Goal: Information Seeking & Learning: Find specific fact

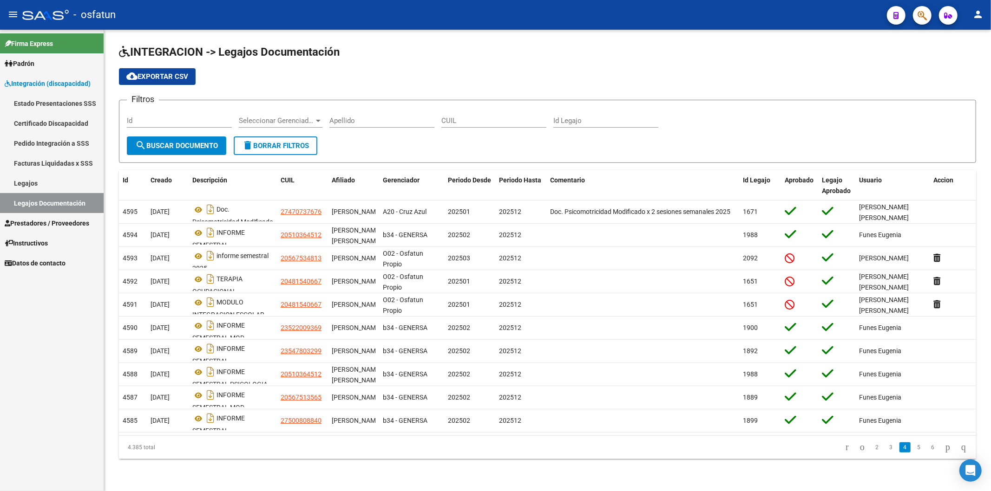
click at [53, 216] on link "Prestadores / Proveedores" at bounding box center [52, 223] width 104 height 20
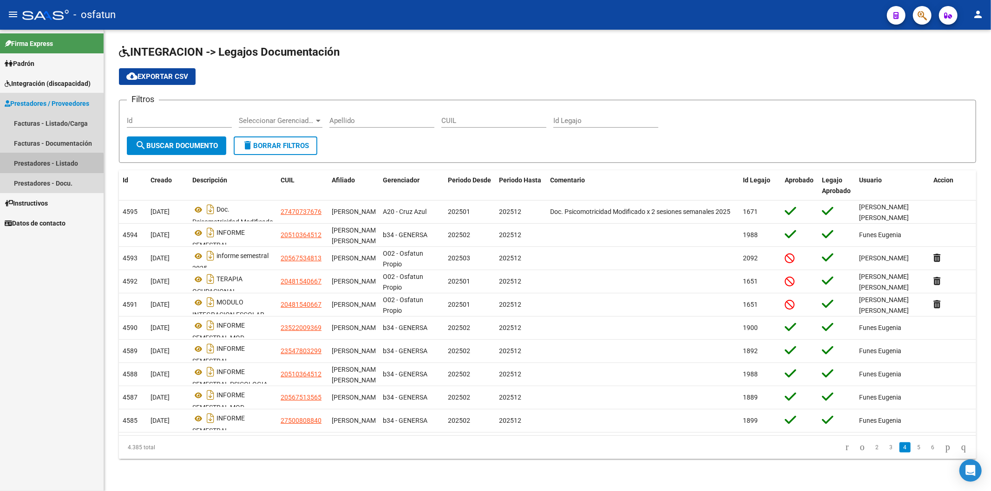
click at [47, 164] on link "Prestadores - Listado" at bounding box center [52, 163] width 104 height 20
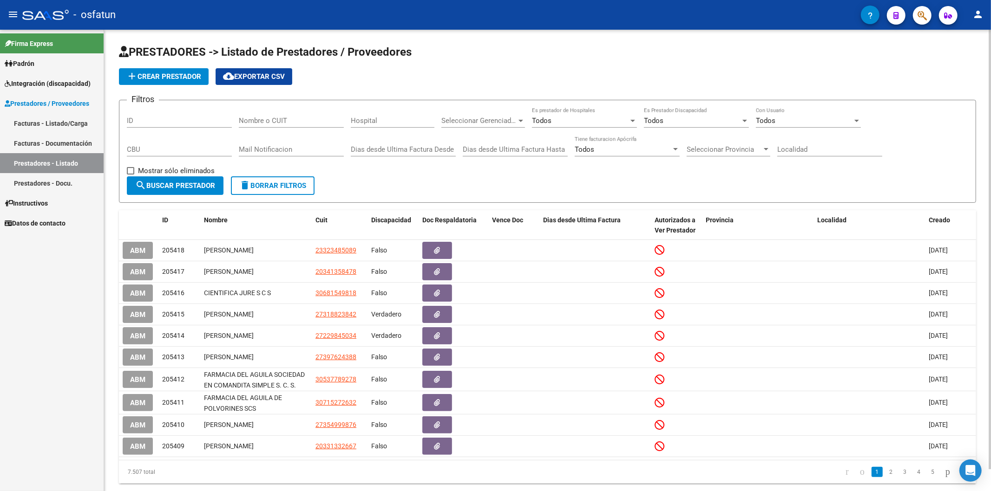
click at [259, 121] on input "Nombre o CUIT" at bounding box center [291, 121] width 105 height 8
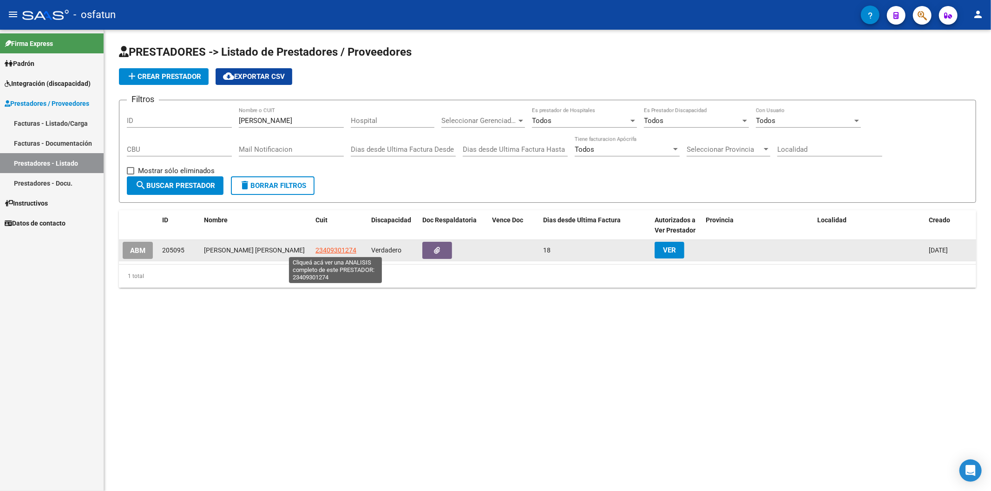
click at [326, 251] on span "23409301274" at bounding box center [335, 250] width 41 height 7
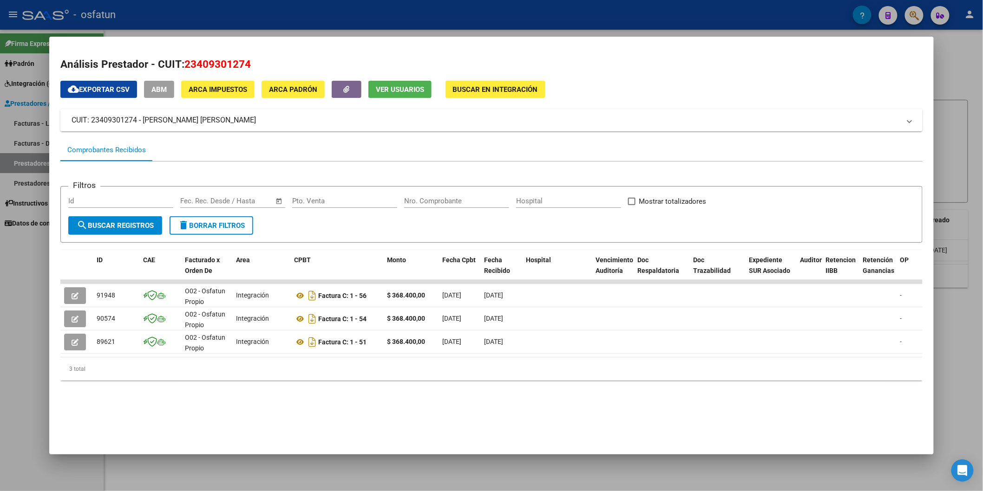
click at [11, 327] on div at bounding box center [491, 245] width 983 height 491
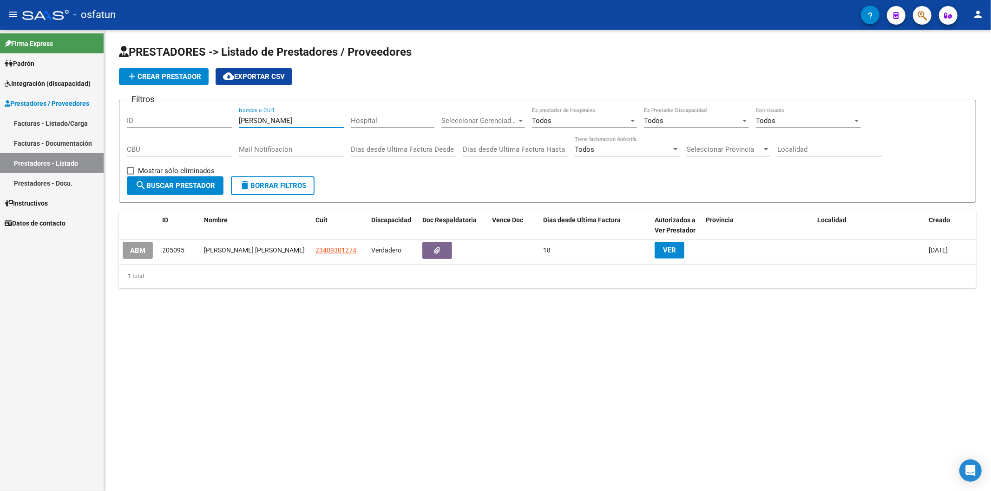
drag, startPoint x: 304, startPoint y: 118, endPoint x: 179, endPoint y: 116, distance: 125.0
click at [179, 116] on div "Filtros ID [PERSON_NAME] Nombre o CUIT Hospital Seleccionar Gerenciador Selecci…" at bounding box center [547, 142] width 841 height 69
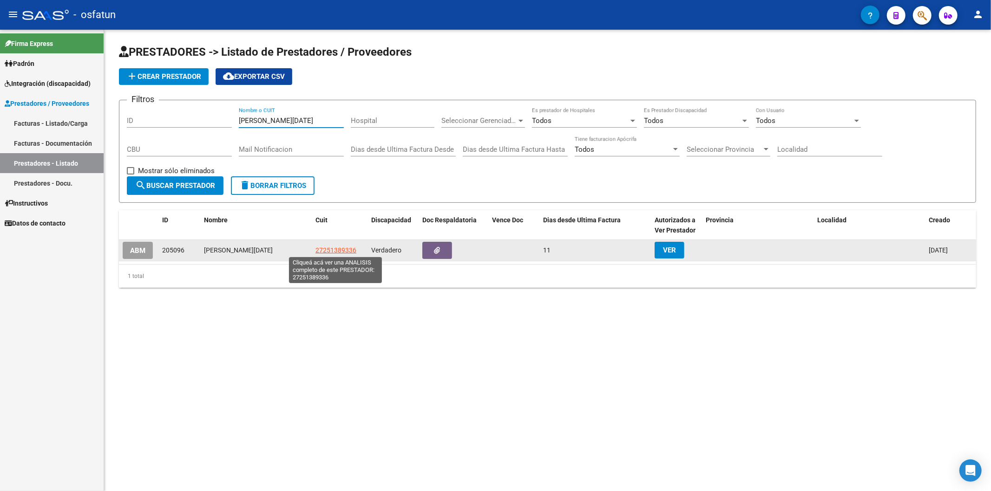
type input "[PERSON_NAME][DATE]"
click at [343, 248] on span "27251389336" at bounding box center [335, 250] width 41 height 7
type textarea "27251389336"
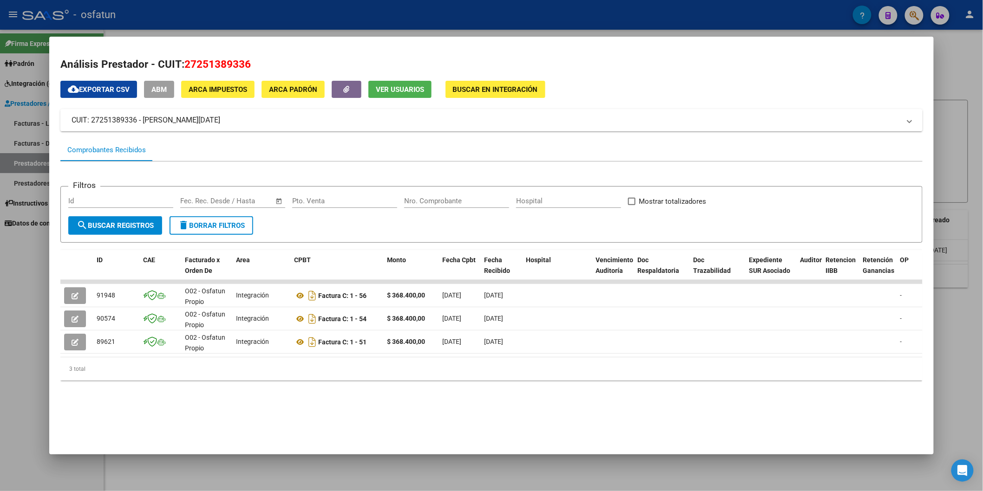
click at [16, 356] on div at bounding box center [491, 245] width 983 height 491
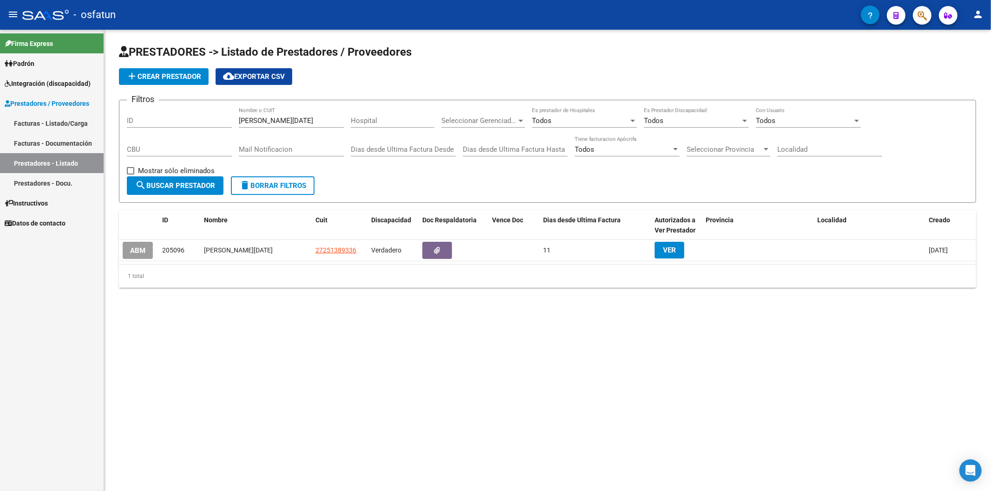
click at [135, 425] on mat-sidenav-content "PRESTADORES -> Listado de Prestadores / Proveedores add Crear Prestador cloud_d…" at bounding box center [547, 261] width 887 height 462
drag, startPoint x: 292, startPoint y: 122, endPoint x: 183, endPoint y: 119, distance: 108.7
click at [183, 119] on div "Filtros ID [PERSON_NAME][DATE] Nombre o CUIT Hospital Seleccionar Gerenciador S…" at bounding box center [547, 142] width 841 height 69
click at [0, 297] on div "Firma Express Padrón Análisis Afiliado Integración (discapacidad) Estado Presen…" at bounding box center [52, 261] width 104 height 462
drag, startPoint x: 295, startPoint y: 122, endPoint x: 220, endPoint y: 123, distance: 75.3
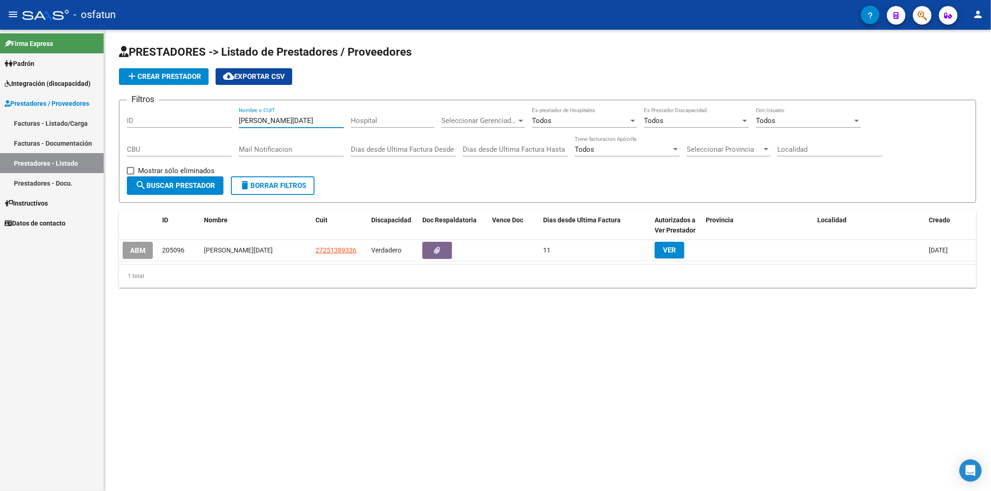
click at [220, 123] on div "Filtros ID [PERSON_NAME][DATE] Nombre o CUIT Hospital Seleccionar Gerenciador S…" at bounding box center [547, 142] width 841 height 69
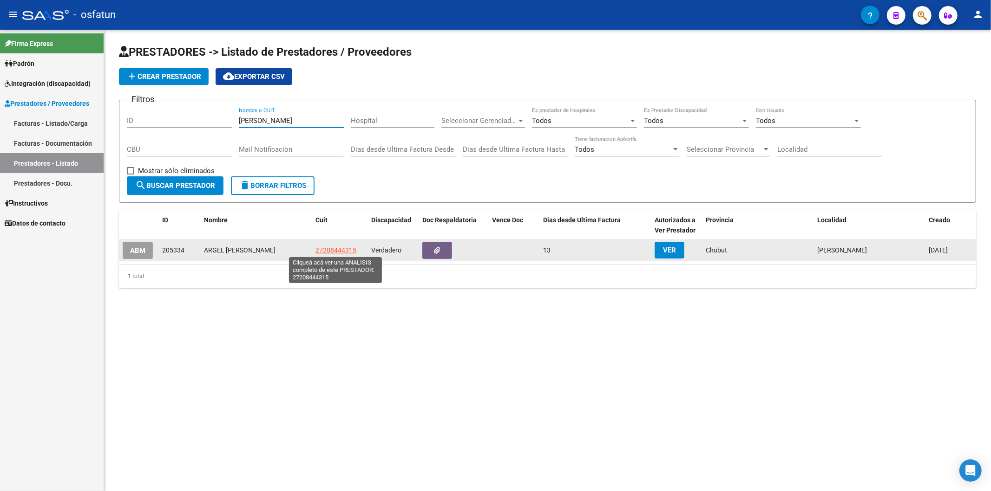
type input "[PERSON_NAME]"
click at [332, 251] on span "27208444315" at bounding box center [335, 250] width 41 height 7
type textarea "27208444315"
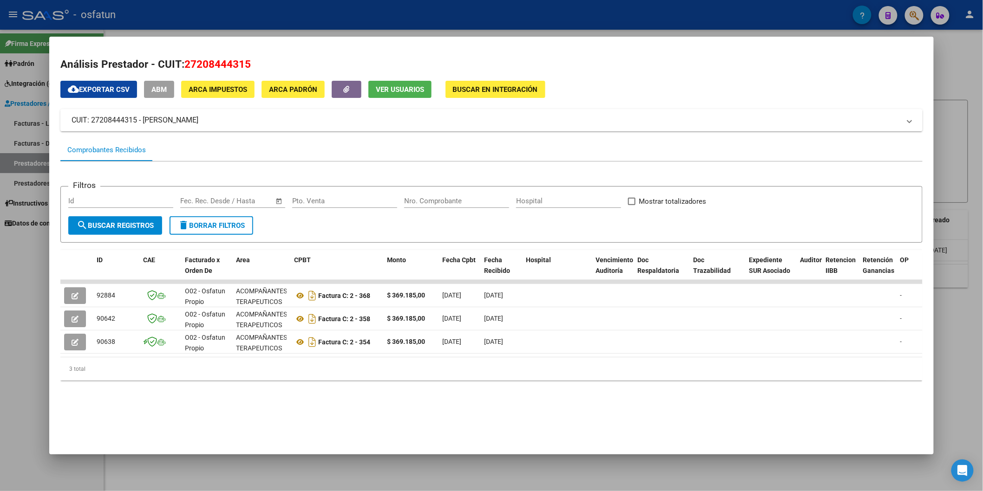
click at [0, 345] on div at bounding box center [491, 245] width 983 height 491
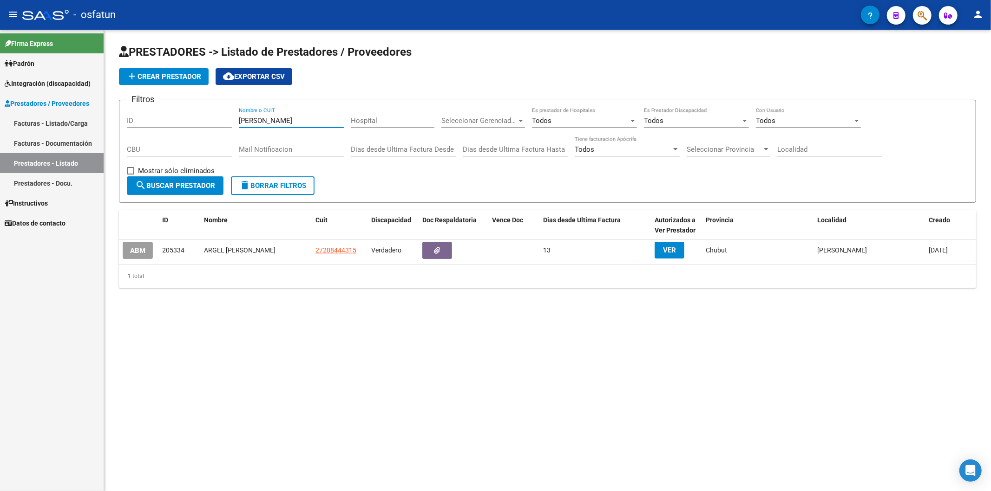
drag, startPoint x: 294, startPoint y: 120, endPoint x: 187, endPoint y: 118, distance: 107.3
click at [187, 118] on div "Filtros ID argel [PERSON_NAME] Nombre o CUIT Hospital Seleccionar Gerenciador S…" at bounding box center [547, 142] width 841 height 69
drag, startPoint x: 0, startPoint y: 349, endPoint x: 54, endPoint y: 332, distance: 56.4
click at [0, 349] on div "Firma Express Padrón Análisis Afiliado Integración (discapacidad) Estado Presen…" at bounding box center [52, 261] width 104 height 462
click at [295, 126] on div "[PERSON_NAME] Nombre o CUIT" at bounding box center [291, 118] width 105 height 20
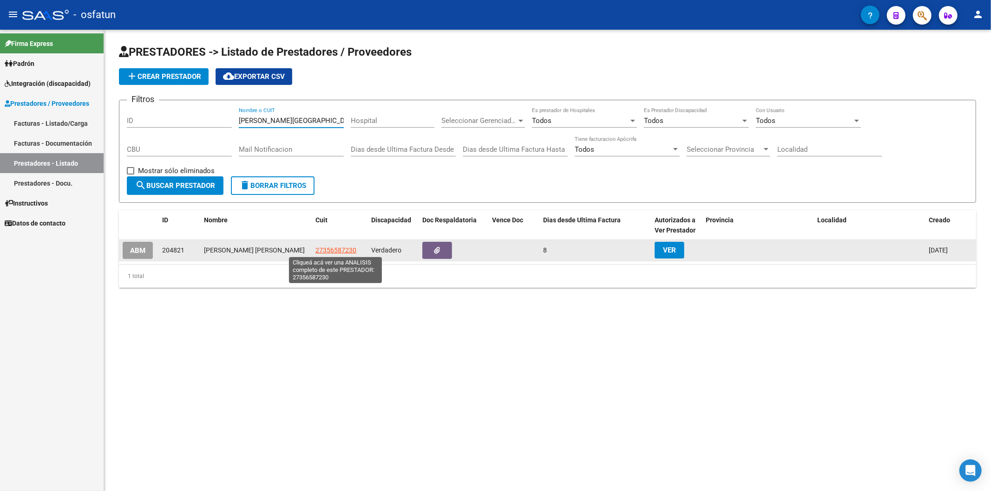
type input "[PERSON_NAME][GEOGRAPHIC_DATA]"
click at [342, 252] on span "27356587230" at bounding box center [335, 250] width 41 height 7
type textarea "27356587230"
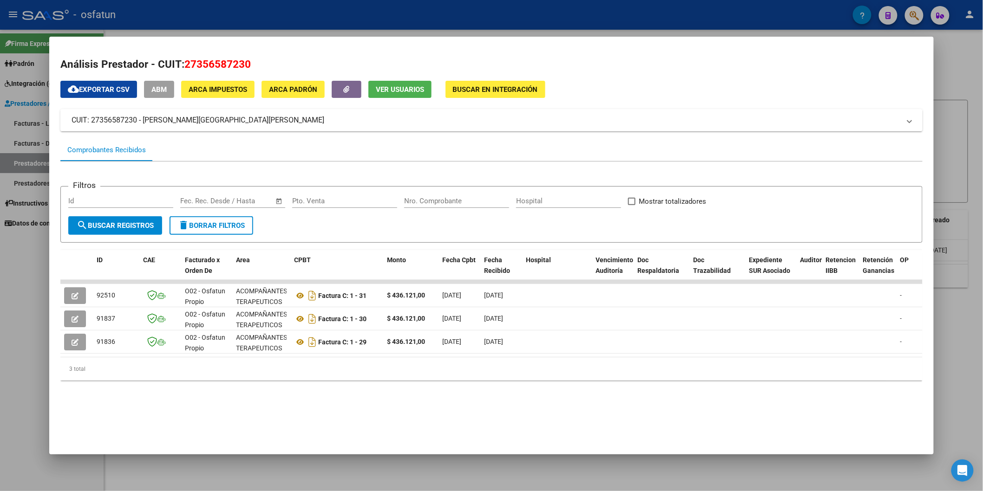
click at [0, 367] on div at bounding box center [491, 245] width 983 height 491
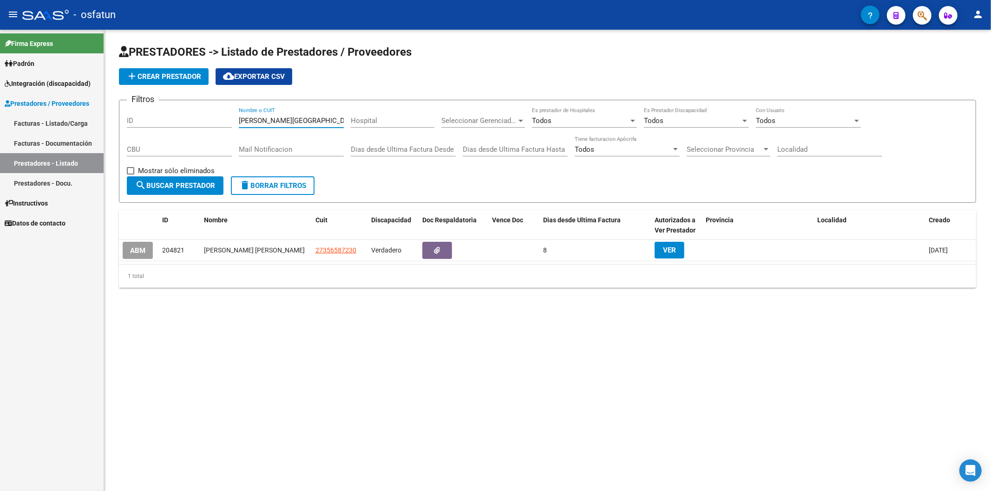
drag, startPoint x: 316, startPoint y: 123, endPoint x: 217, endPoint y: 123, distance: 98.5
click at [220, 123] on div "Filtros ID [PERSON_NAME] Nombre o CUIT Hospital Seleccionar Gerenciador Selecci…" at bounding box center [547, 142] width 841 height 69
click at [217, 123] on input "ID" at bounding box center [179, 121] width 105 height 8
drag, startPoint x: 304, startPoint y: 122, endPoint x: 238, endPoint y: 122, distance: 65.5
click at [238, 122] on div "Filtros ID [PERSON_NAME] Nombre o CUIT Hospital Seleccionar Gerenciador Selecci…" at bounding box center [547, 142] width 841 height 69
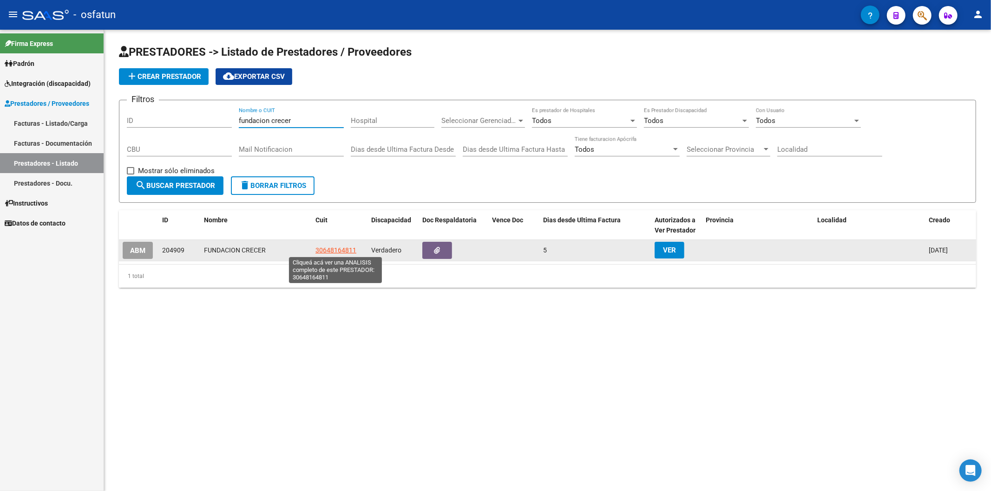
type input "fundacion crecer"
click at [338, 249] on span "30648164811" at bounding box center [335, 250] width 41 height 7
type textarea "30648164811"
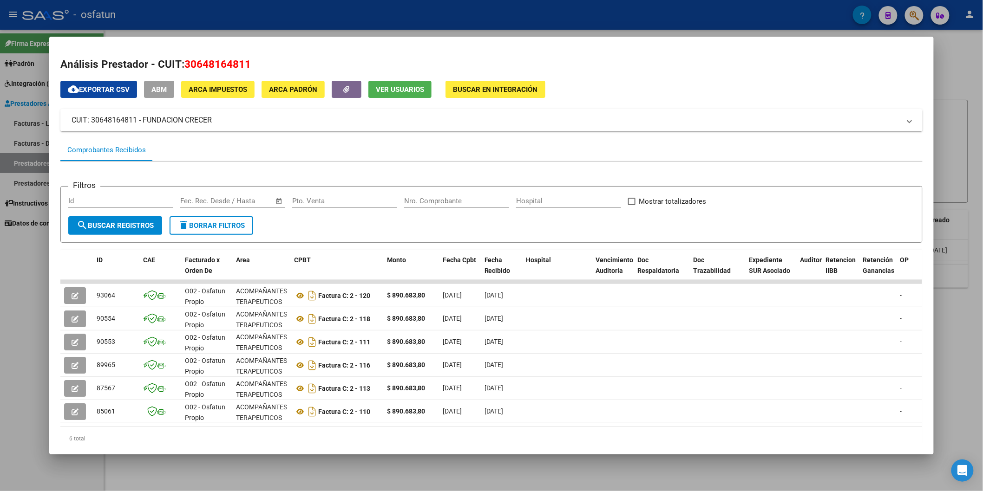
click at [27, 330] on div at bounding box center [491, 245] width 983 height 491
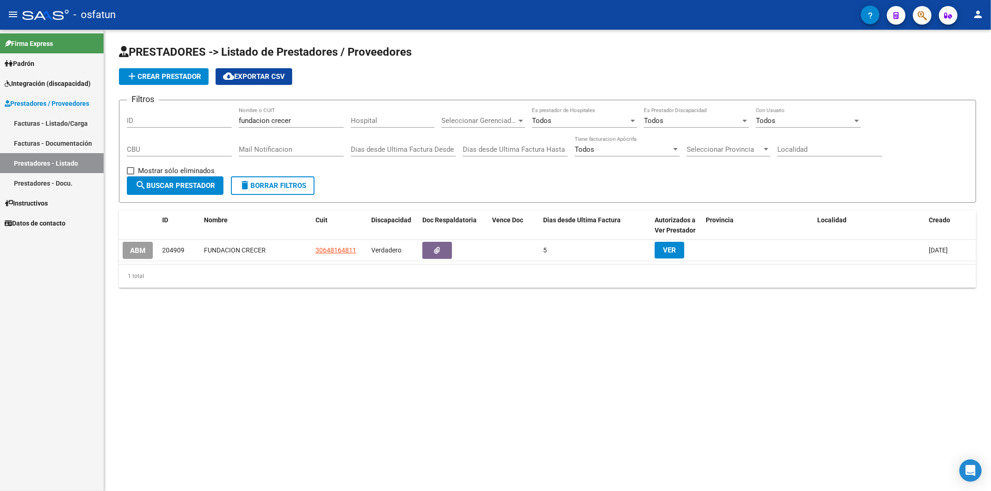
click at [0, 299] on div "Firma Express Padrón Análisis Afiliado Integración (discapacidad) Estado Presen…" at bounding box center [52, 261] width 104 height 462
drag, startPoint x: 300, startPoint y: 117, endPoint x: 198, endPoint y: 117, distance: 101.7
click at [198, 117] on div "Filtros ID fundacion crecer Nombre o CUIT Hospital Seleccionar Gerenciador Sele…" at bounding box center [547, 142] width 841 height 69
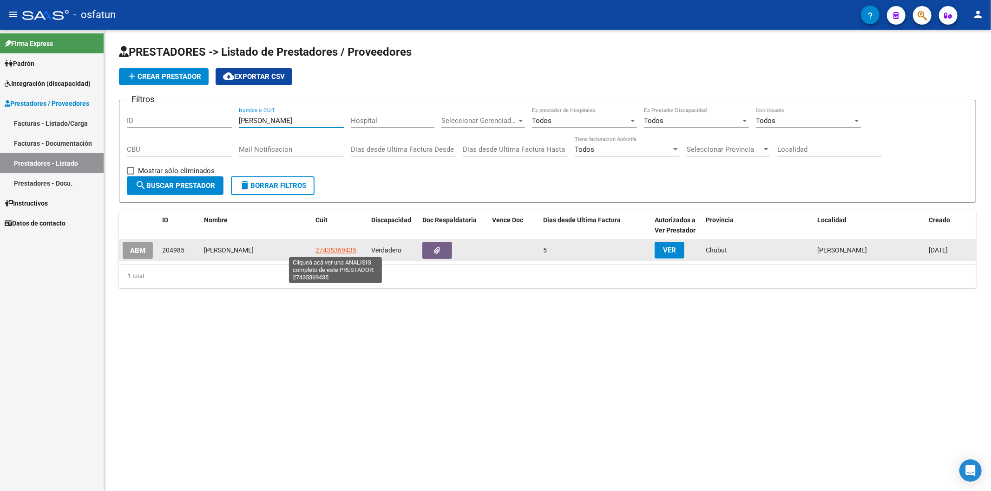
type input "[PERSON_NAME]"
click at [323, 247] on span "27435369435" at bounding box center [335, 250] width 41 height 7
type textarea "27435369435"
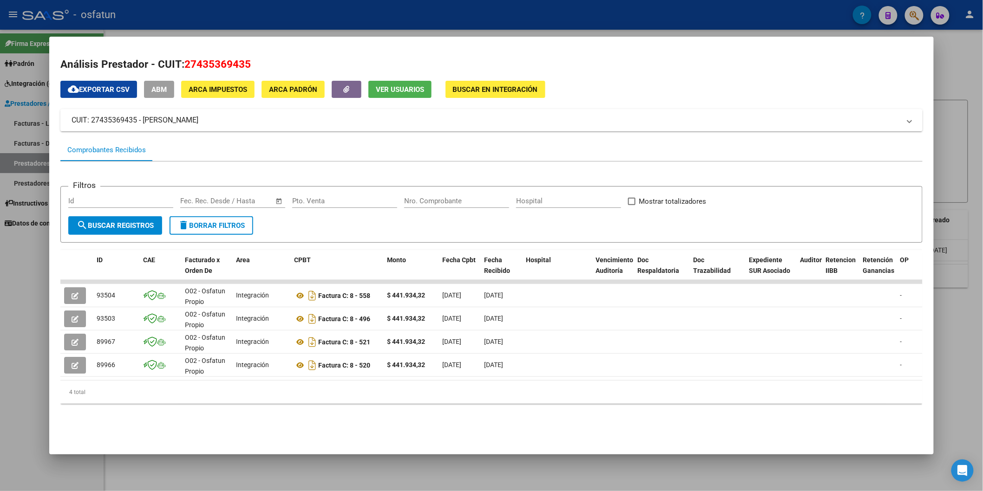
click at [81, 422] on div "Análisis Prestador - CUIT: 27435369435 cloud_download Exportar CSV ABM ARCA Imp…" at bounding box center [491, 239] width 862 height 365
click at [10, 366] on div at bounding box center [491, 245] width 983 height 491
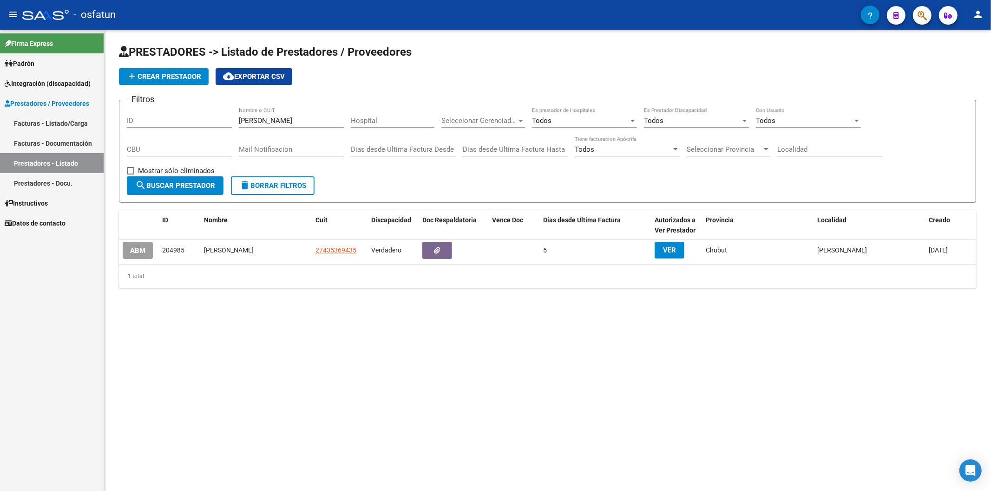
click at [11, 337] on div "Firma Express Padrón Análisis Afiliado Integración (discapacidad) Estado Presen…" at bounding box center [52, 261] width 104 height 462
drag, startPoint x: 294, startPoint y: 122, endPoint x: 196, endPoint y: 118, distance: 97.6
click at [196, 118] on div "Filtros ID [PERSON_NAME] Nombre o CUIT Hospital Seleccionar Gerenciador Selecci…" at bounding box center [547, 142] width 841 height 69
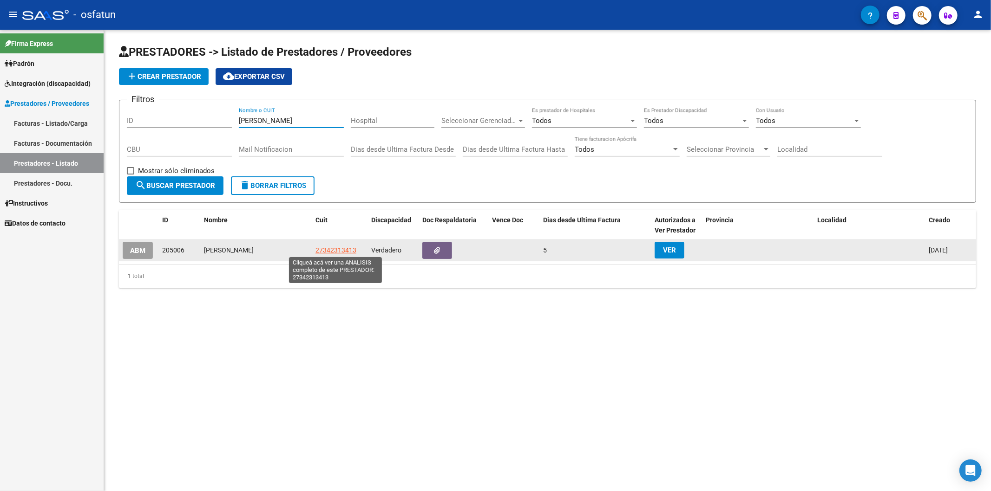
type input "[PERSON_NAME]"
click at [332, 252] on span "27342313413" at bounding box center [335, 250] width 41 height 7
type textarea "27342313413"
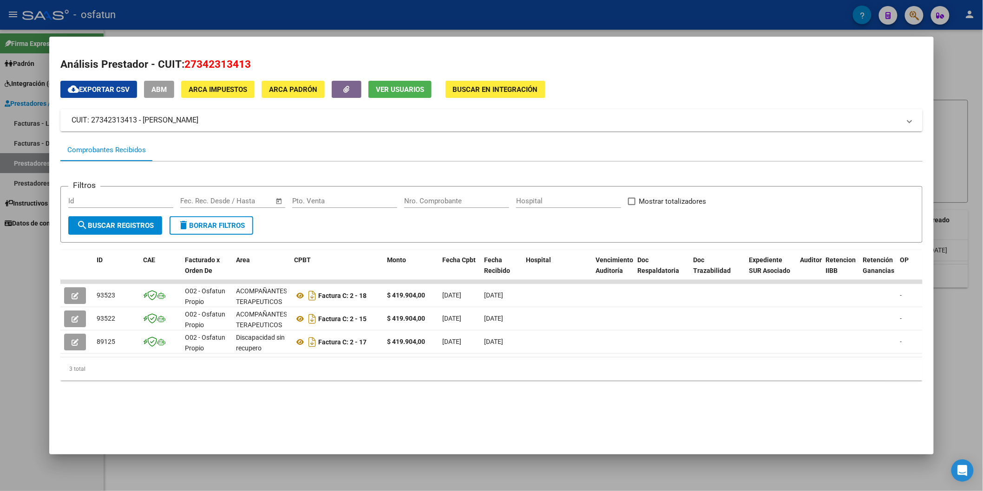
click at [187, 406] on mat-dialog-container "Análisis Prestador - CUIT: 27342313413 cloud_download Exportar CSV ABM ARCA Imp…" at bounding box center [491, 246] width 884 height 418
click at [7, 424] on div at bounding box center [491, 245] width 983 height 491
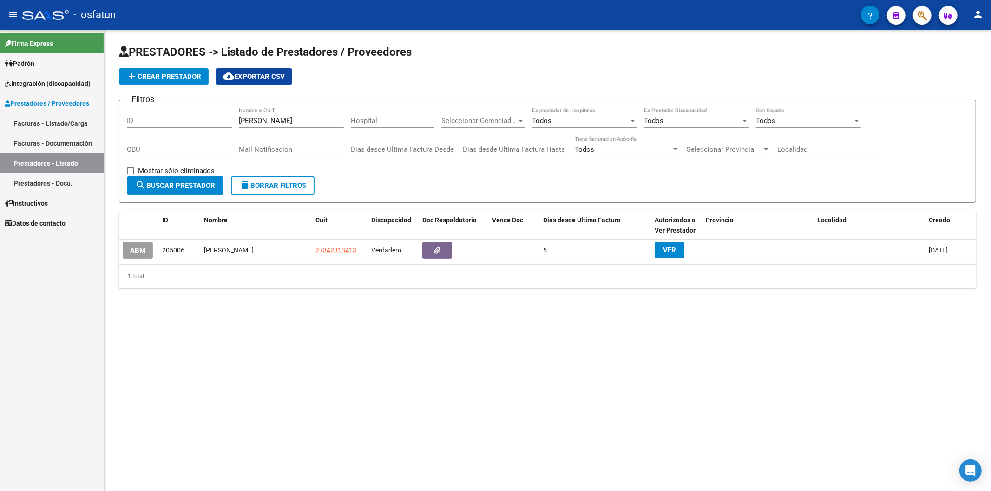
click at [30, 391] on div "Firma Express Padrón Análisis Afiliado Integración (discapacidad) Estado Presen…" at bounding box center [52, 261] width 104 height 462
click at [2, 332] on div "Firma Express Padrón Análisis Afiliado Integración (discapacidad) Estado Presen…" at bounding box center [52, 261] width 104 height 462
